Goal: Download file/media

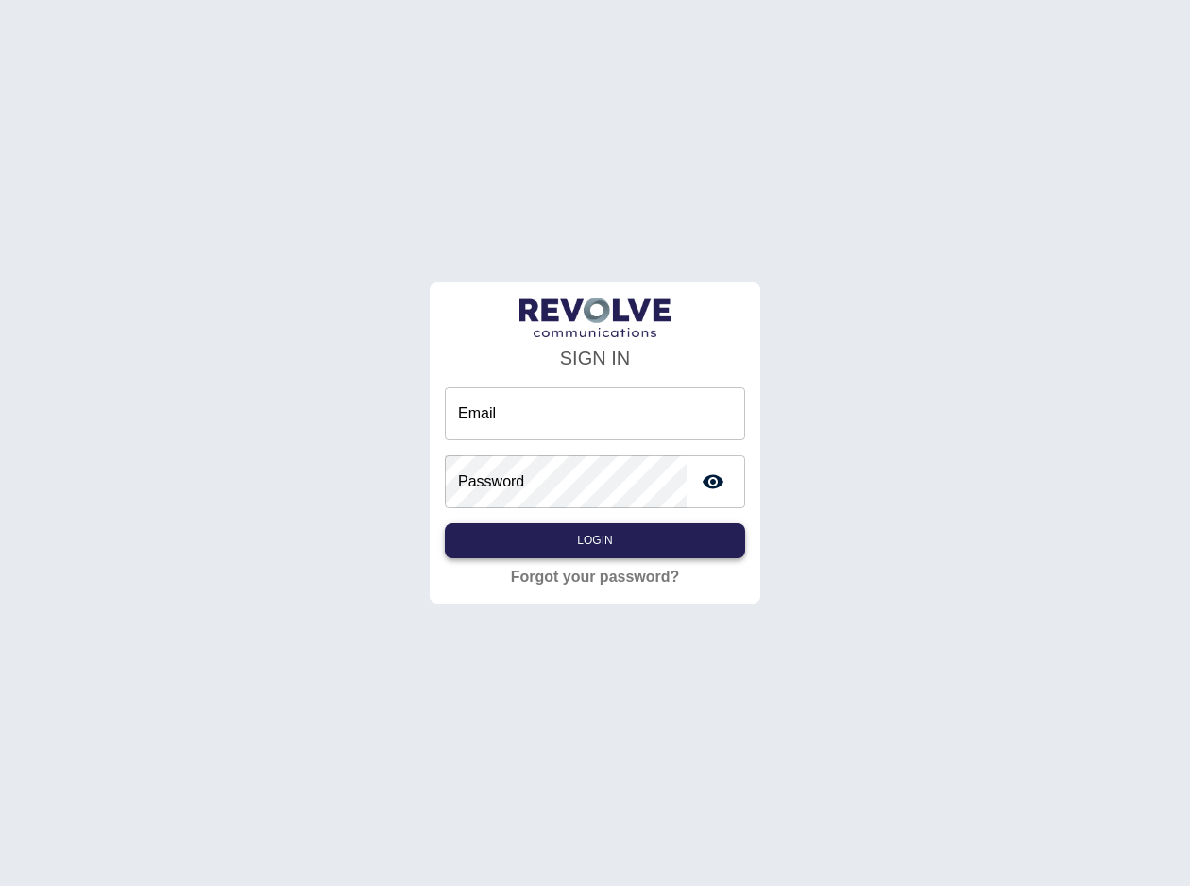
type input "**********"
click at [652, 543] on button "Login" at bounding box center [595, 540] width 300 height 35
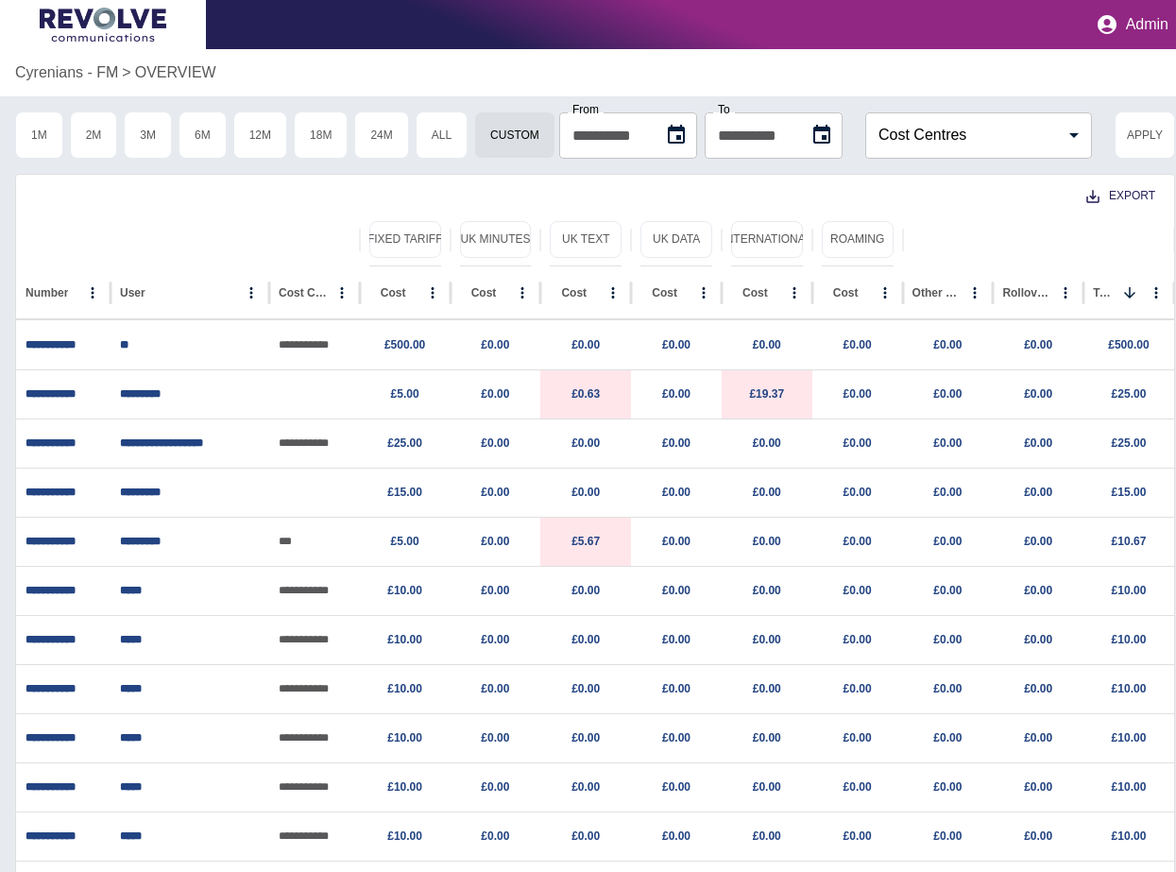
click at [910, 205] on div "Export" at bounding box center [595, 194] width 1158 height 39
click at [678, 145] on icon "Choose date, selected date is 9 Sep 2024" at bounding box center [676, 135] width 23 height 23
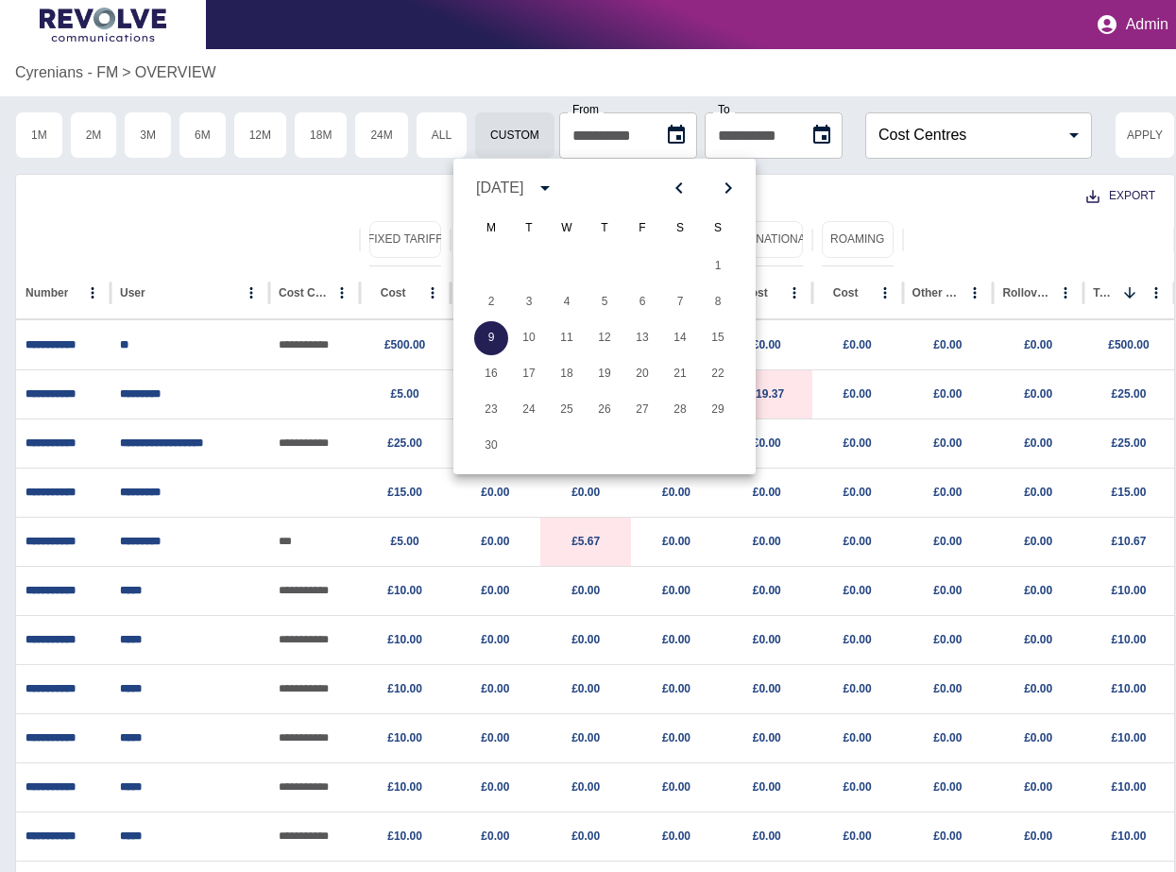
click at [733, 184] on icon "Next month" at bounding box center [728, 188] width 23 height 23
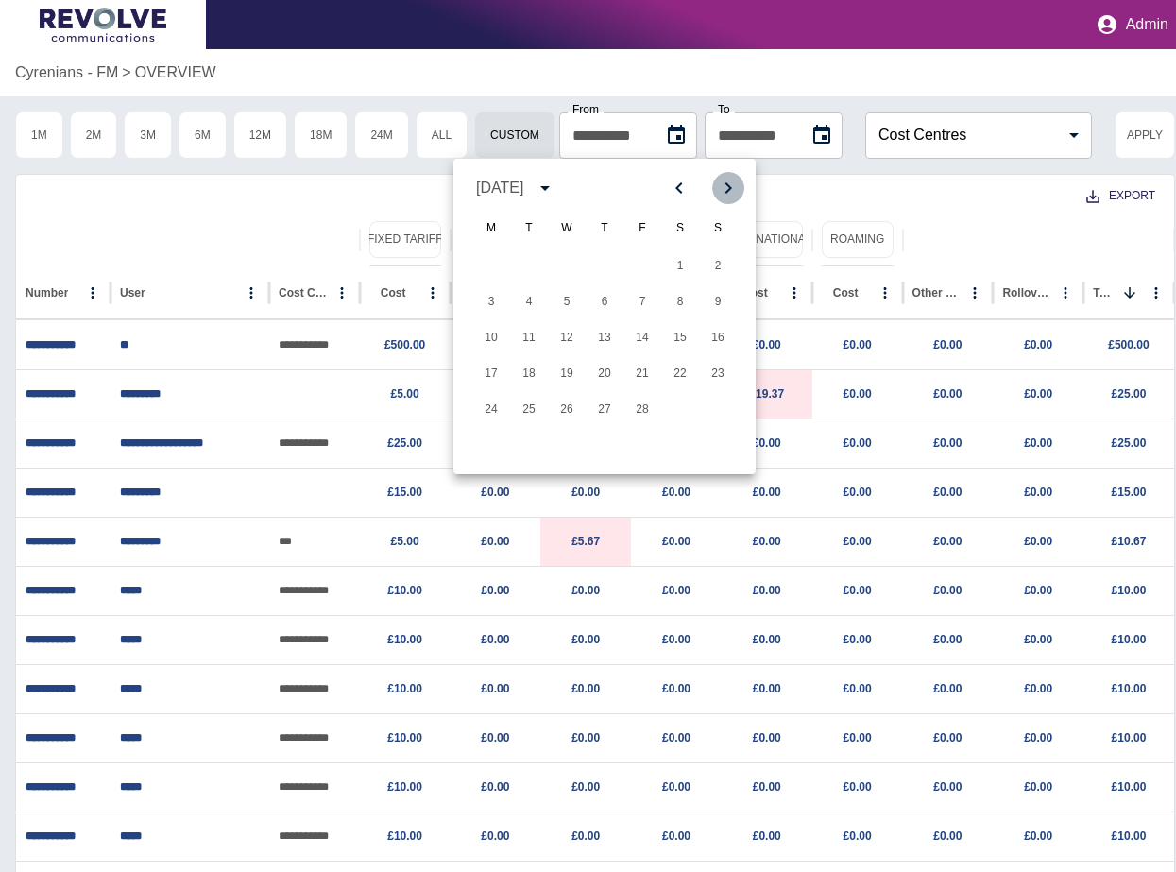
click at [733, 184] on icon "Next month" at bounding box center [728, 188] width 23 height 23
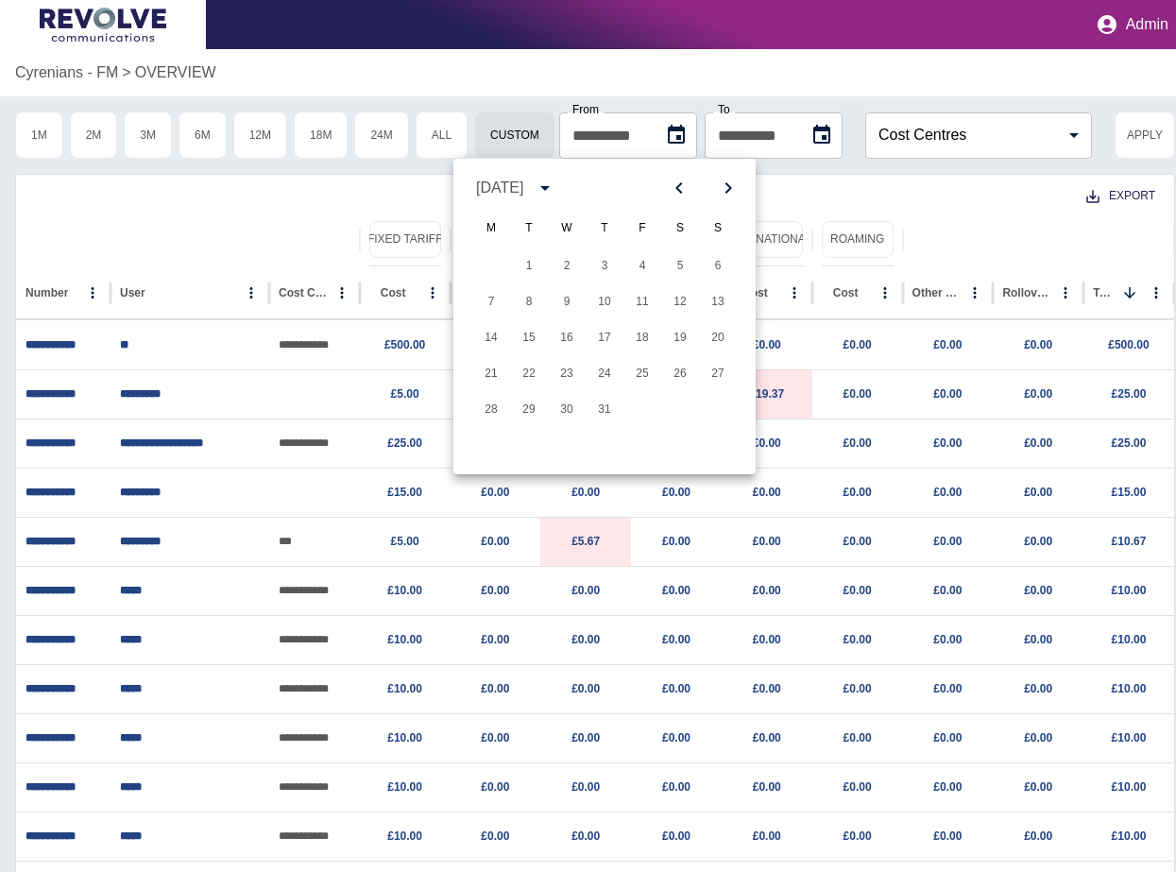
click at [733, 184] on icon "Next month" at bounding box center [728, 188] width 23 height 23
click at [669, 303] on button "9" at bounding box center [680, 302] width 34 height 34
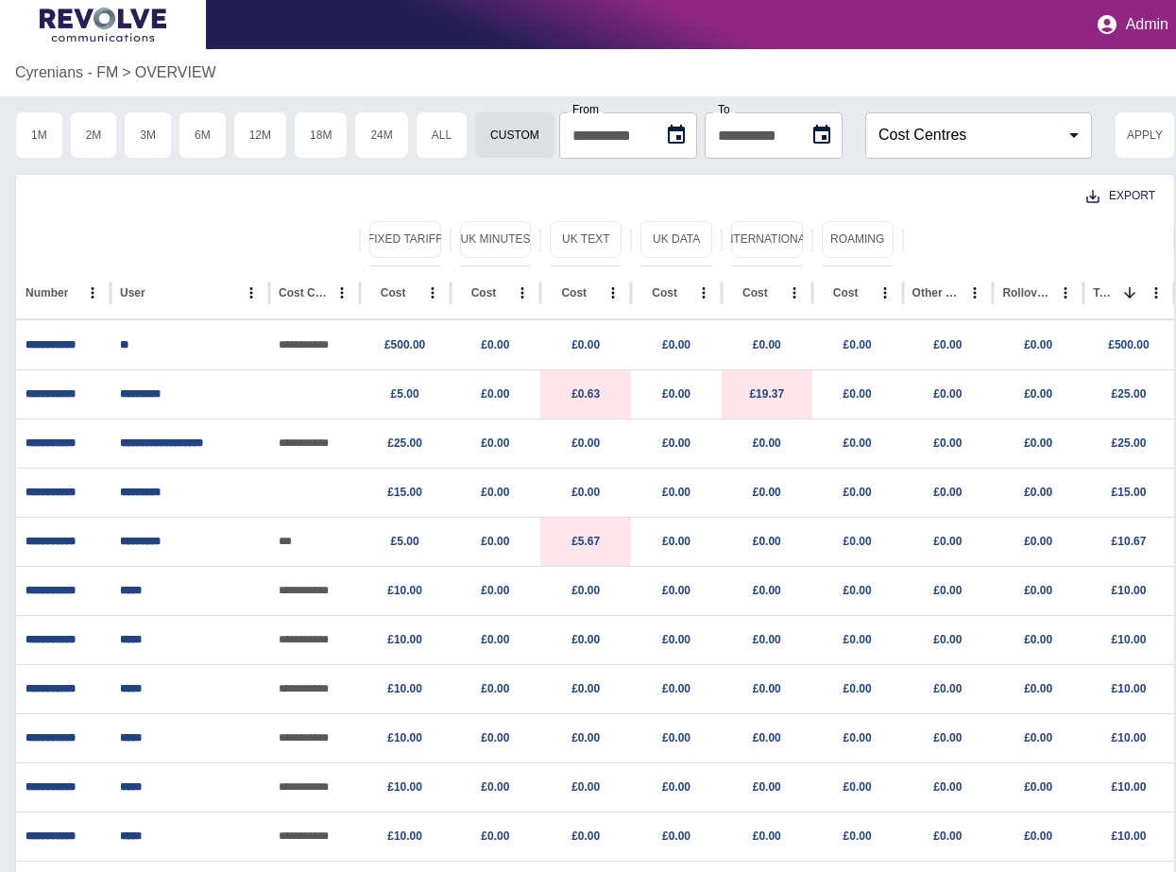
type input "**********"
click at [826, 119] on button "Choose date, selected date is 8 Oct 2024" at bounding box center [822, 135] width 38 height 38
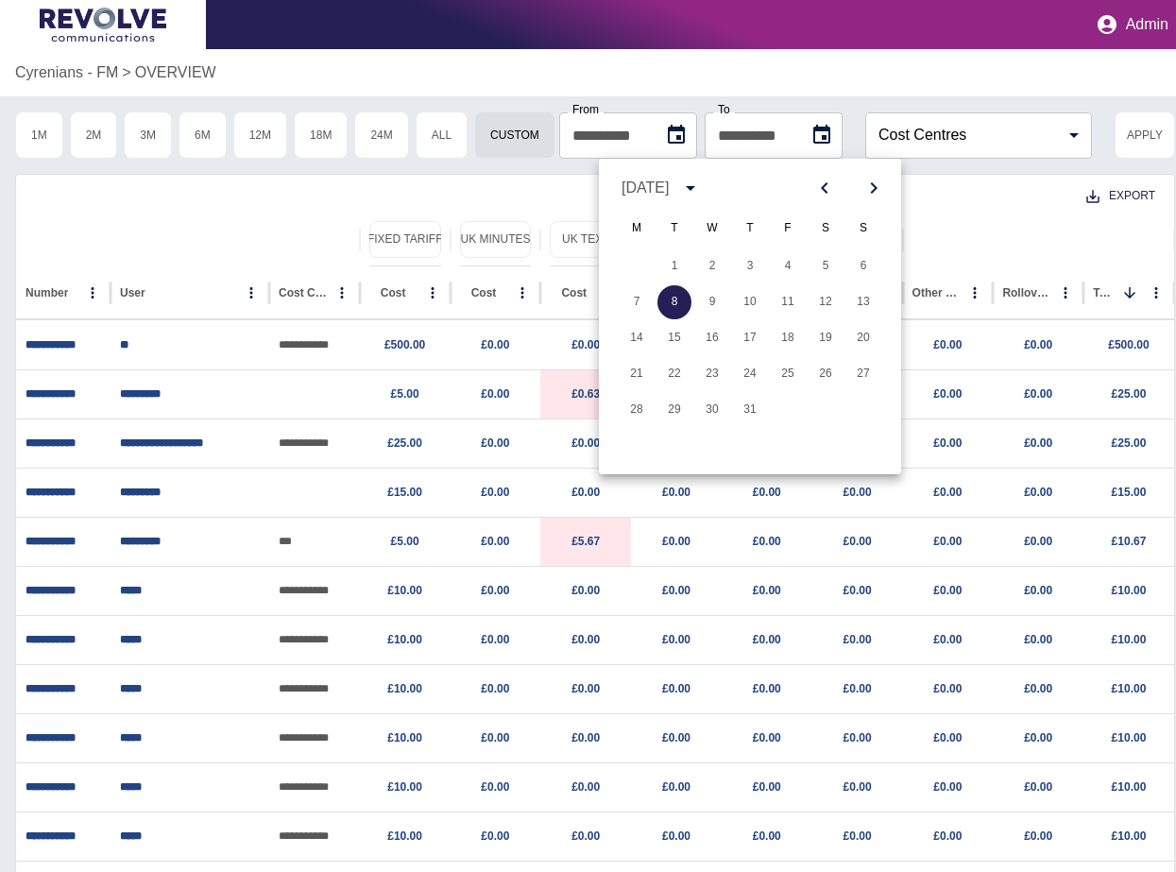
click at [861, 189] on button "Next month" at bounding box center [873, 188] width 32 height 32
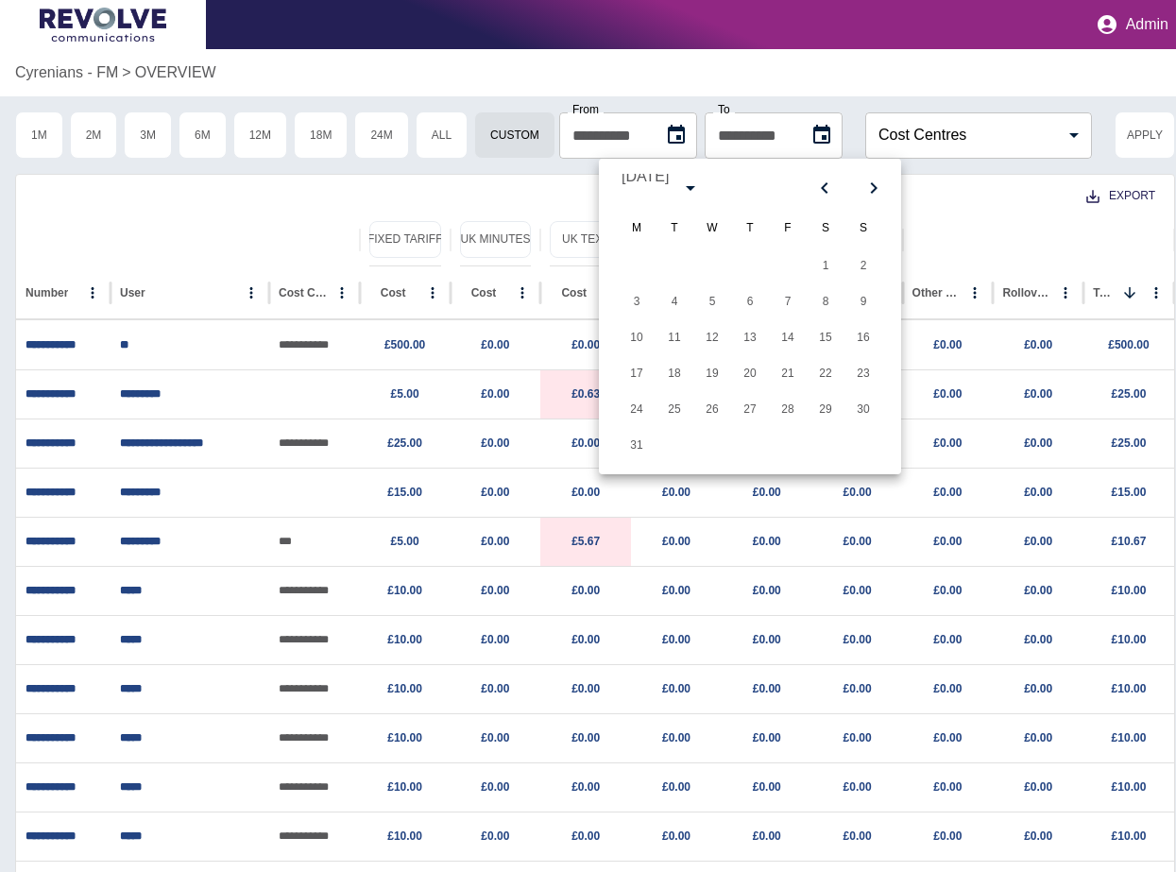
click at [861, 189] on button "Next month" at bounding box center [873, 188] width 32 height 32
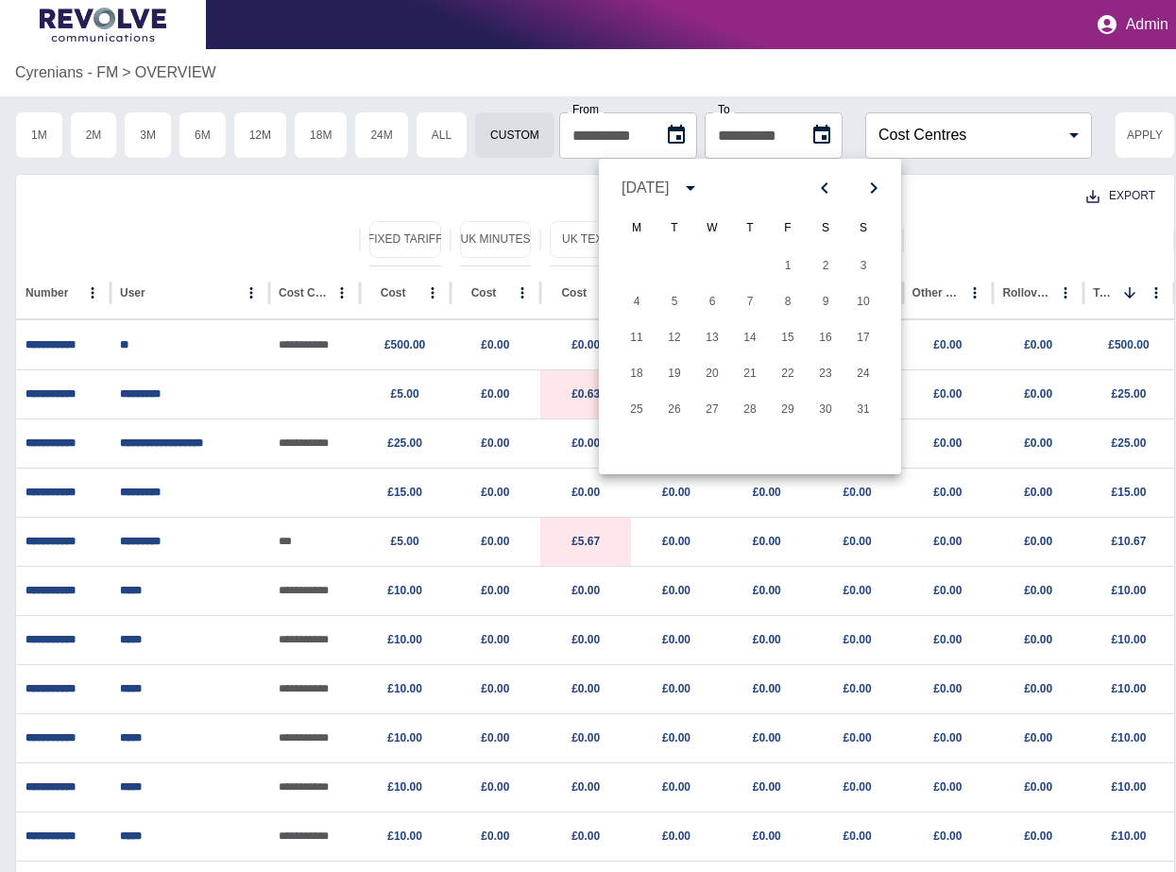
click at [861, 189] on button "Next month" at bounding box center [873, 188] width 32 height 32
click at [647, 300] on button "8" at bounding box center [636, 302] width 34 height 34
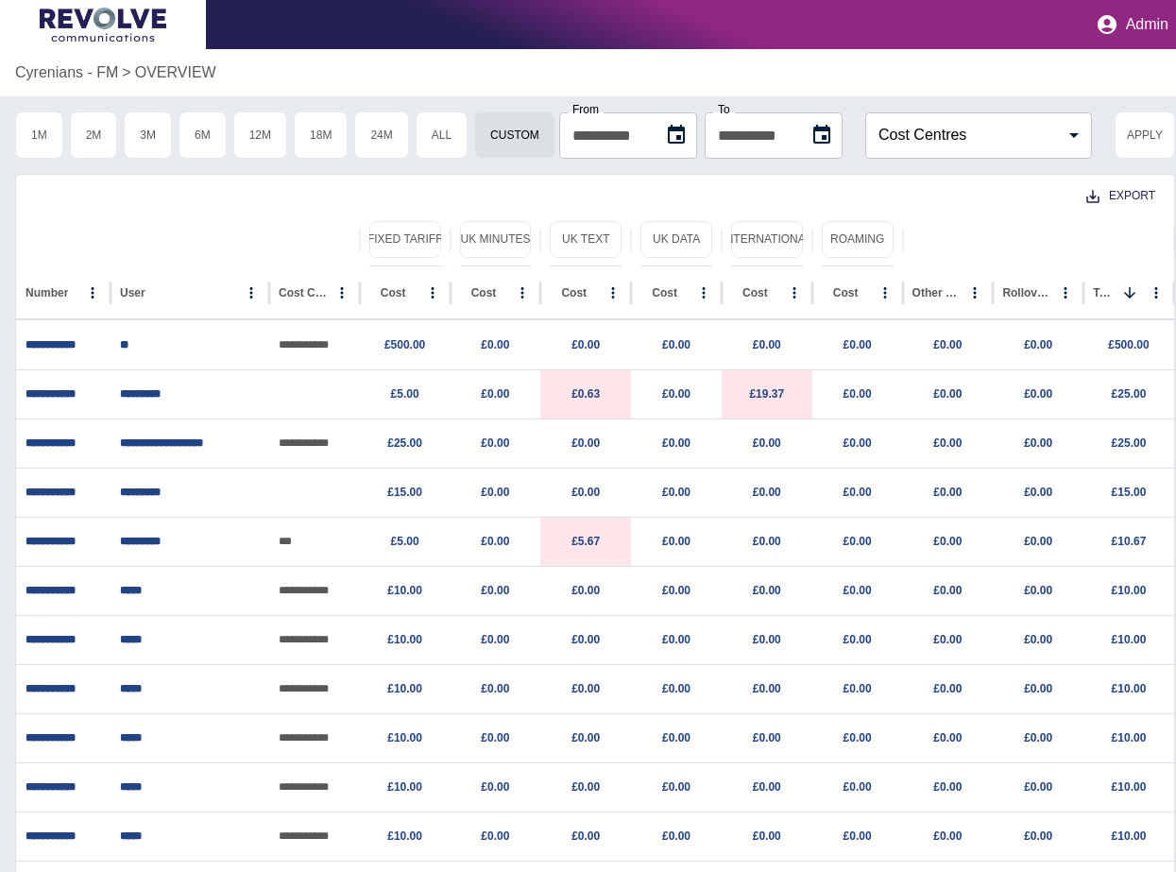
type input "**********"
click at [1128, 135] on button "Apply" at bounding box center [1144, 134] width 60 height 47
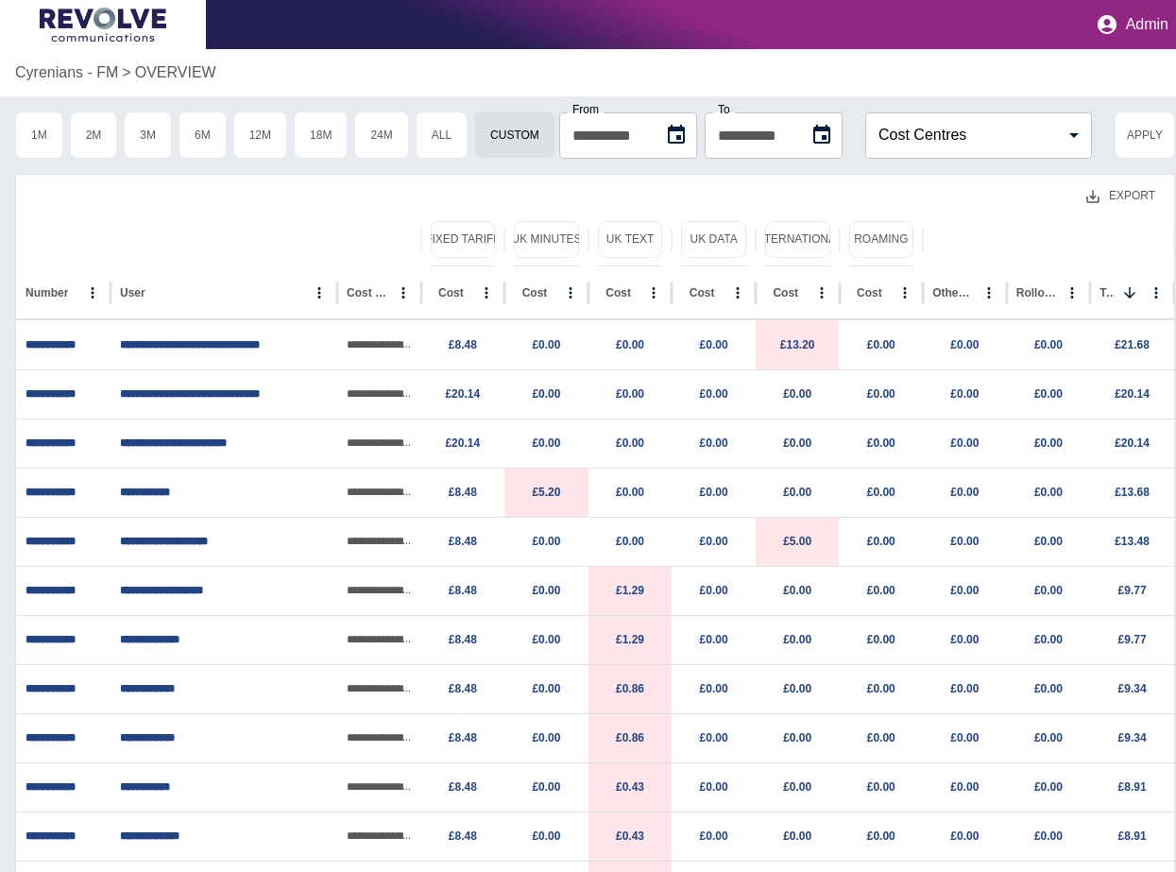
click at [1117, 191] on button "Export" at bounding box center [1120, 195] width 99 height 35
click at [1109, 230] on li "Download as CSV" at bounding box center [1084, 238] width 171 height 34
click at [1135, 195] on button "Export" at bounding box center [1120, 195] width 99 height 35
click at [1139, 273] on li "Download as EXCEL" at bounding box center [1084, 272] width 171 height 34
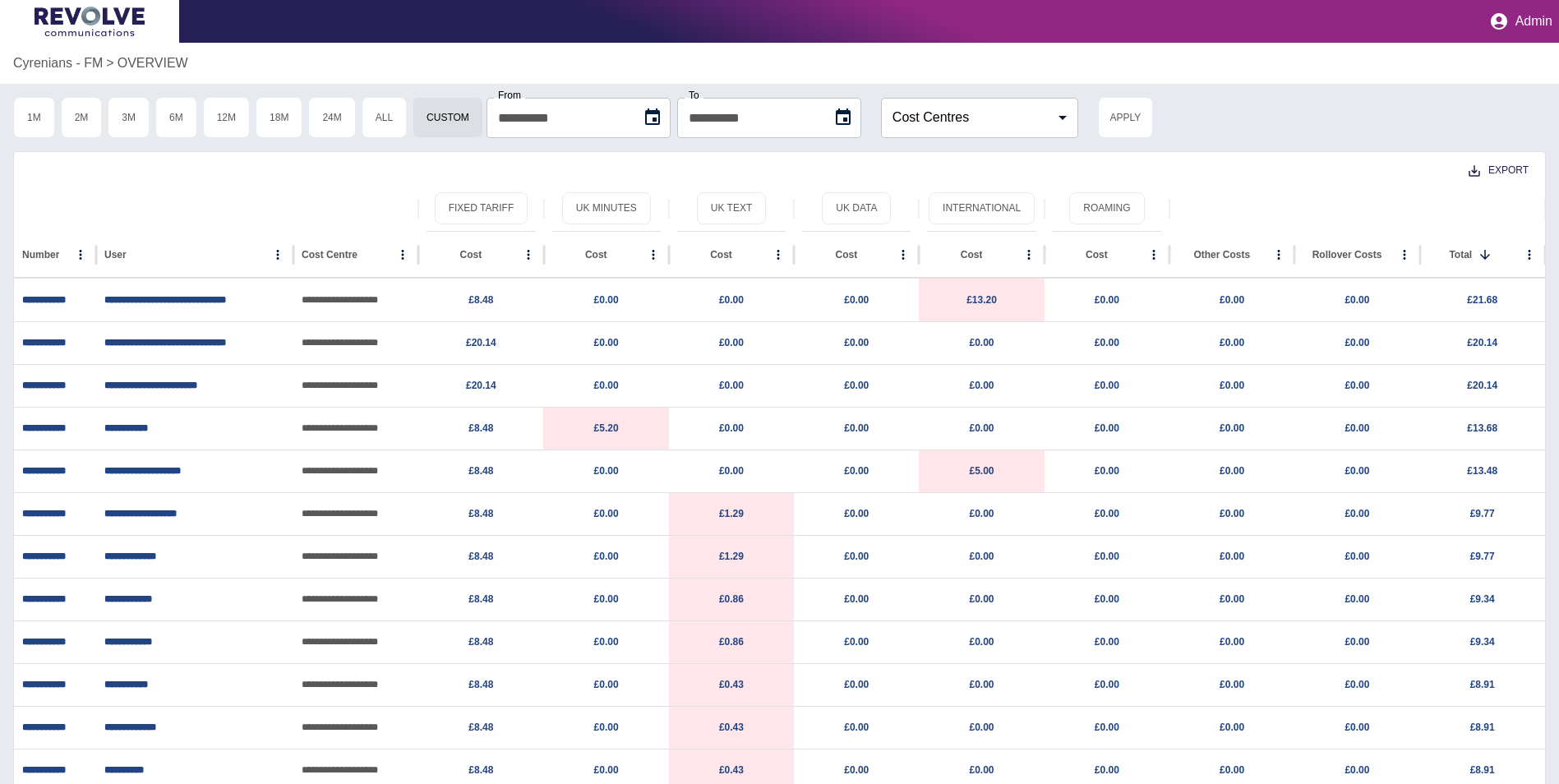
click at [1035, 169] on div "Export" at bounding box center [779, 169] width 1531 height 34
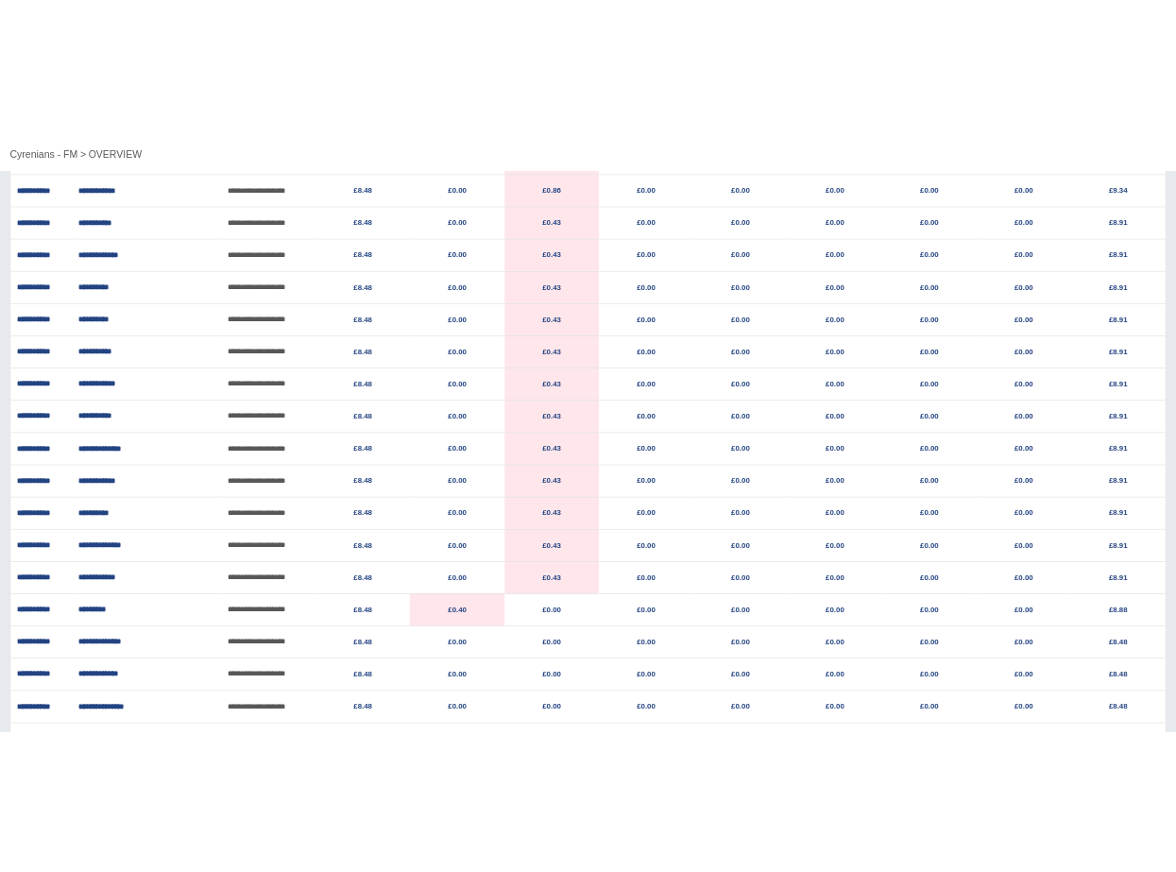
scroll to position [3429, 0]
